Goal: Information Seeking & Learning: Learn about a topic

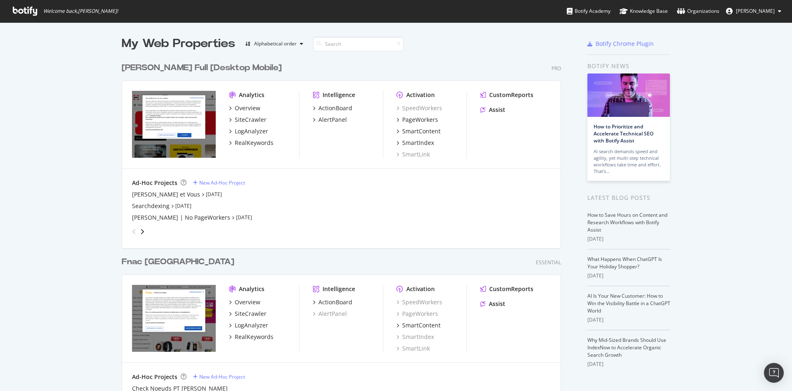
scroll to position [560, 439]
click at [253, 129] on div "LogAnalyzer" at bounding box center [251, 131] width 33 height 8
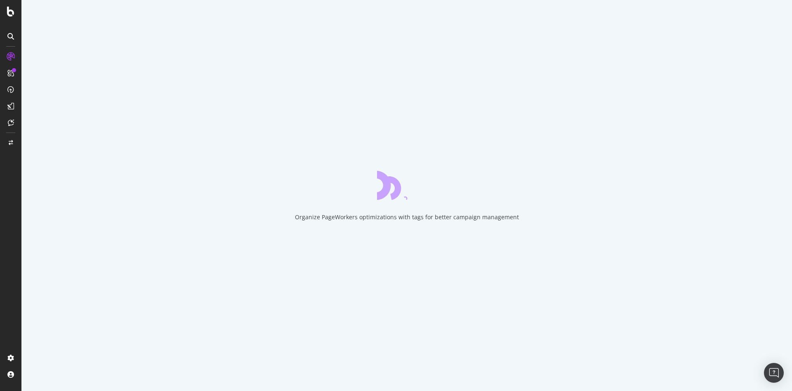
click at [366, 218] on div "Organize PageWorkers optimizations with tags for better campaign management" at bounding box center [407, 217] width 224 height 8
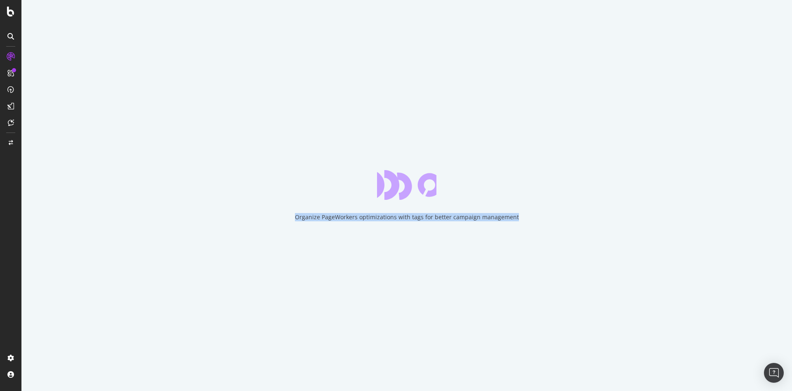
click at [366, 218] on div "Organize PageWorkers optimizations with tags for better campaign management" at bounding box center [407, 217] width 224 height 8
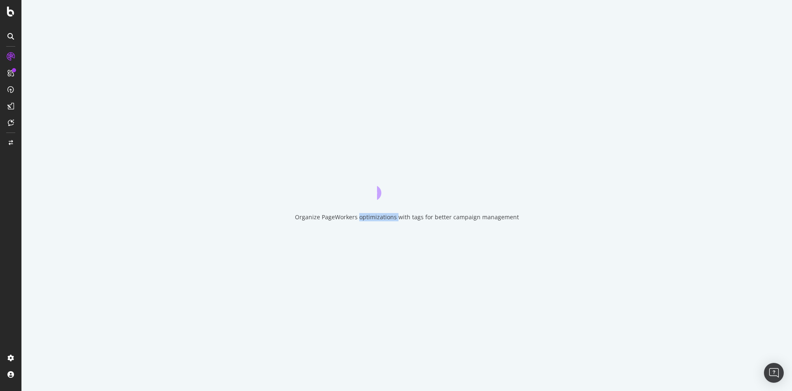
click at [366, 218] on div "Organize PageWorkers optimizations with tags for better campaign management" at bounding box center [407, 217] width 224 height 8
